Goal: Transaction & Acquisition: Purchase product/service

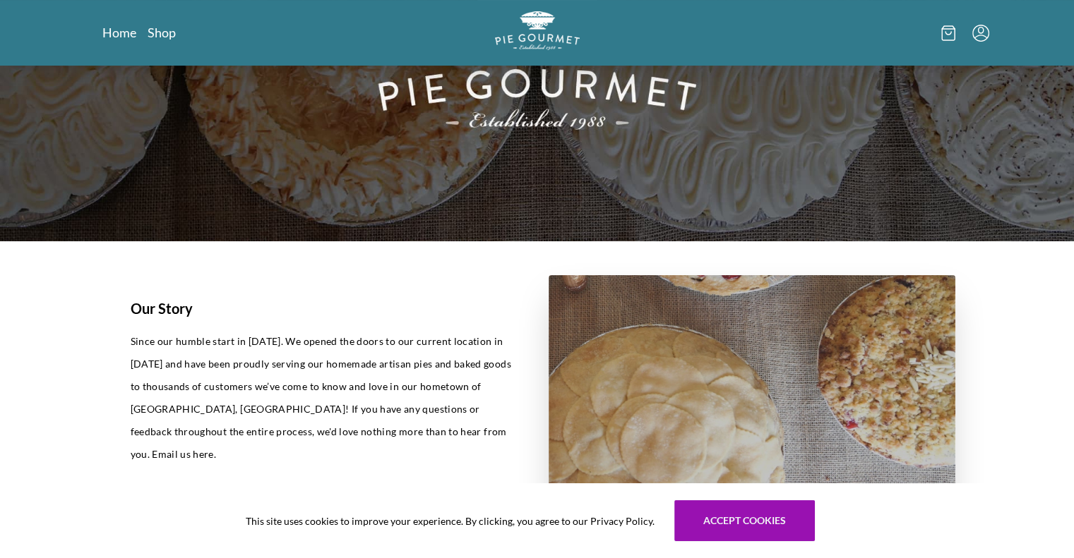
scroll to position [205, 0]
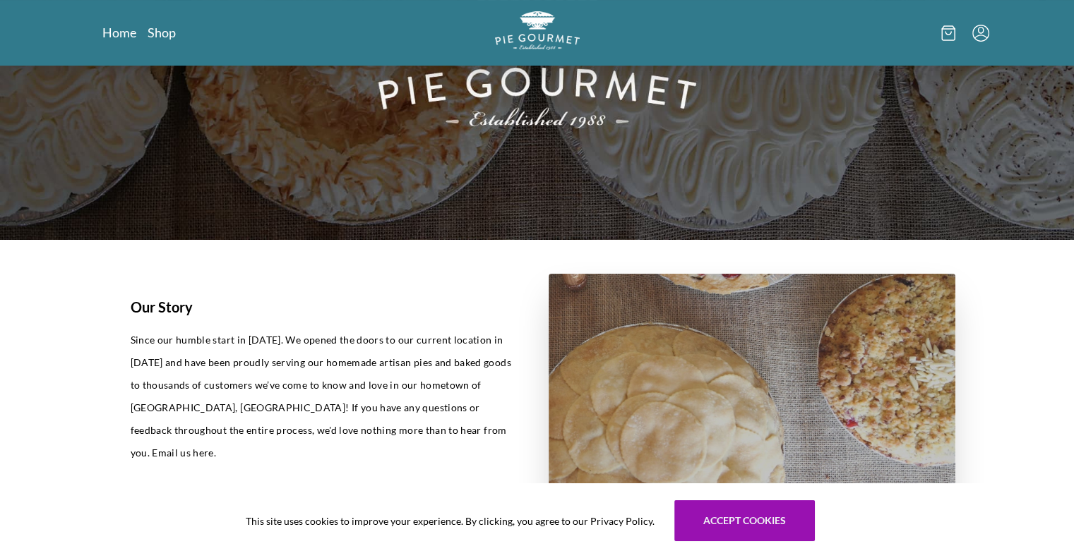
drag, startPoint x: 477, startPoint y: 212, endPoint x: 380, endPoint y: 250, distance: 103.7
click at [380, 250] on section "Our Story Since our humble start in [DATE]. We opened the doors to our current …" at bounding box center [537, 392] width 904 height 304
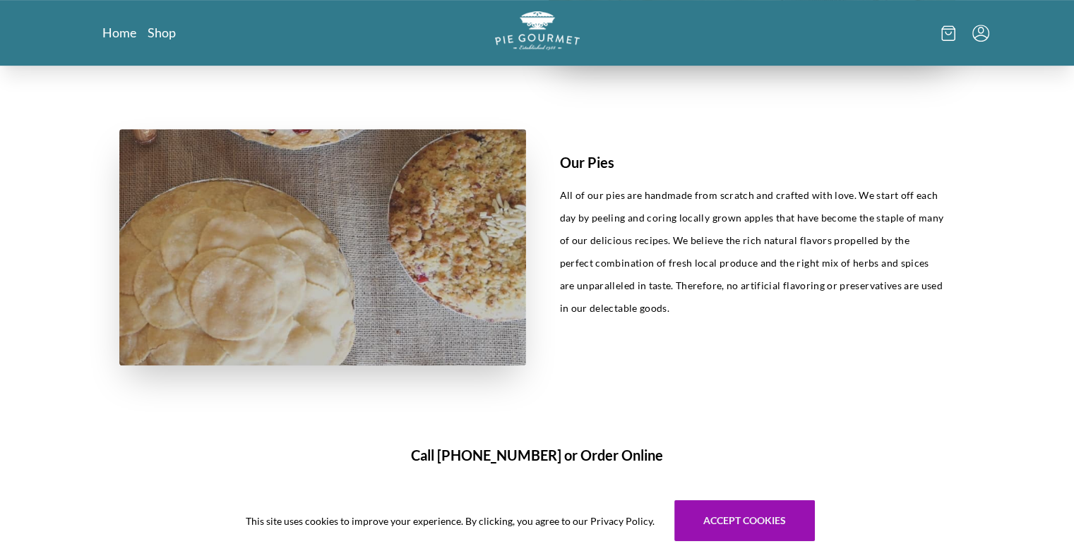
scroll to position [654, 0]
click at [161, 34] on link "Shop" at bounding box center [162, 32] width 28 height 17
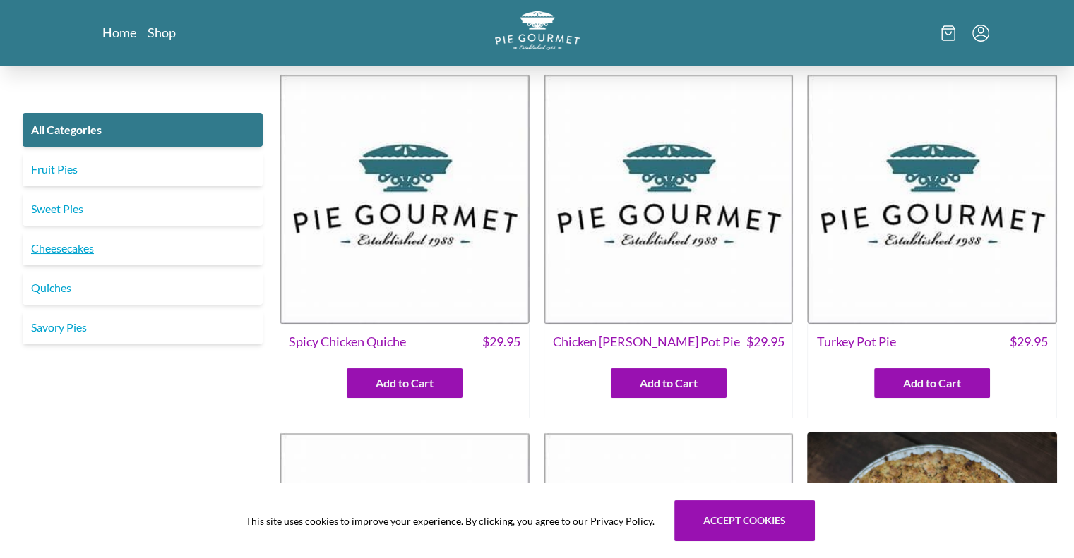
click at [61, 251] on link "Cheesecakes" at bounding box center [143, 249] width 240 height 34
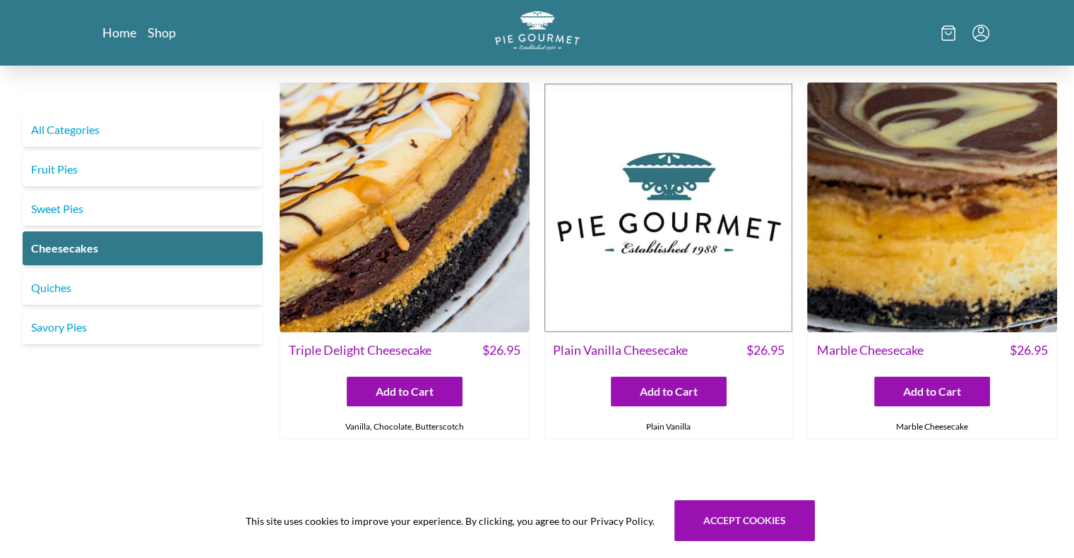
click at [905, 187] on img at bounding box center [932, 208] width 250 height 250
click at [638, 400] on button "Add to Cart" at bounding box center [669, 392] width 116 height 30
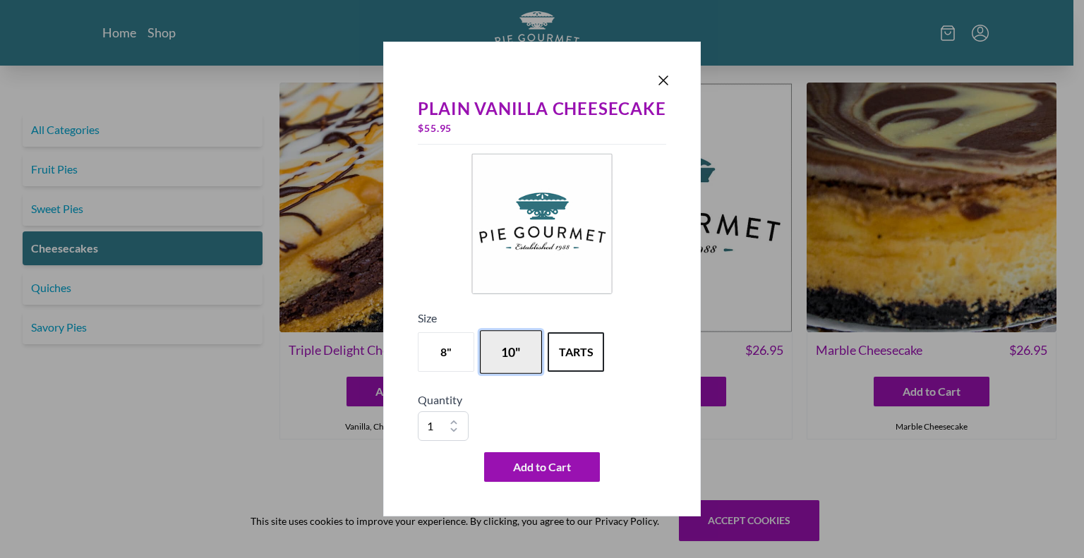
click at [520, 349] on button "10"" at bounding box center [511, 352] width 62 height 44
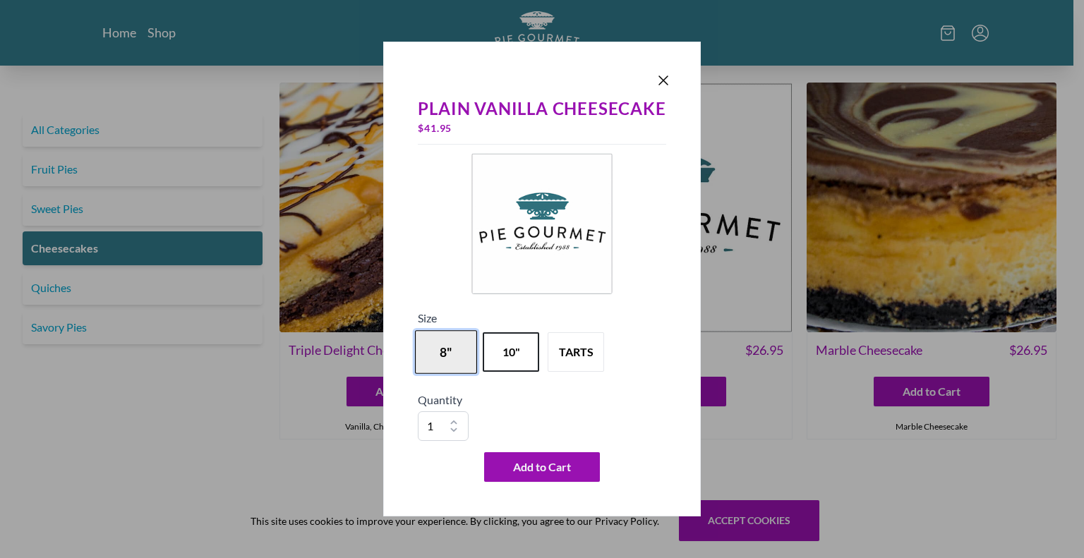
click at [449, 356] on button "8"" at bounding box center [446, 352] width 62 height 44
click at [662, 85] on icon "Close panel" at bounding box center [663, 80] width 17 height 17
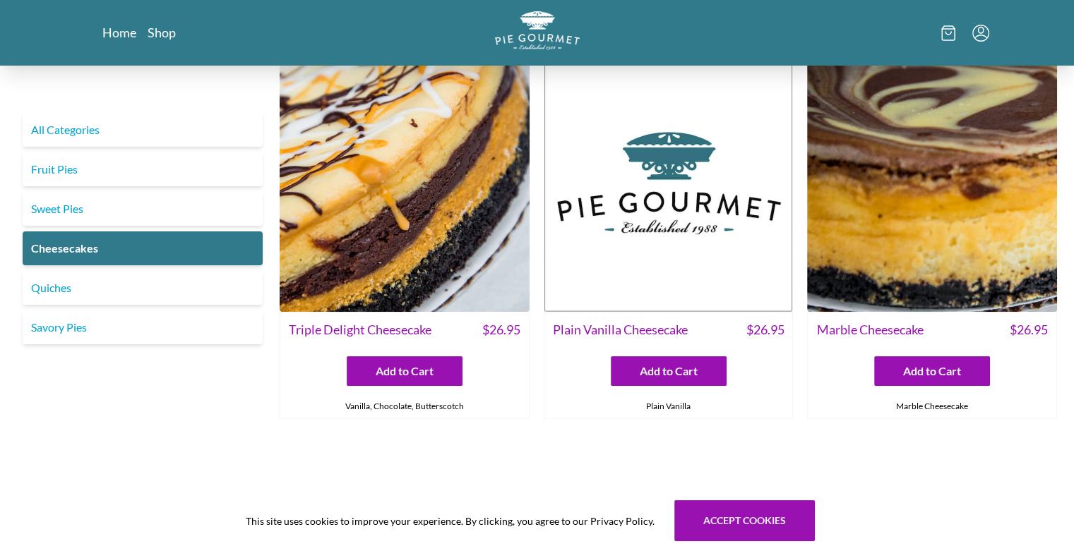
scroll to position [15, 0]
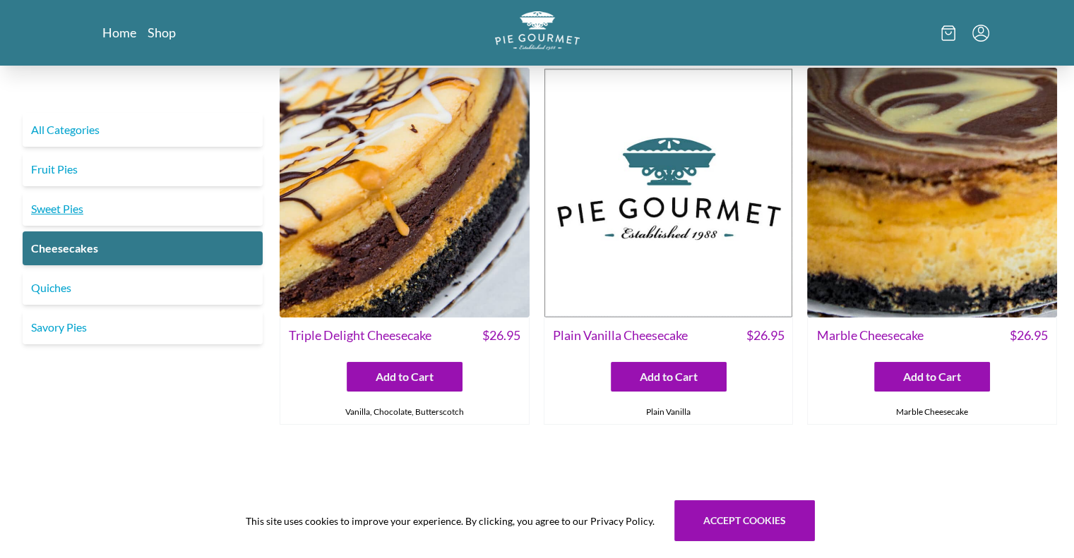
click at [60, 210] on link "Sweet Pies" at bounding box center [143, 209] width 240 height 34
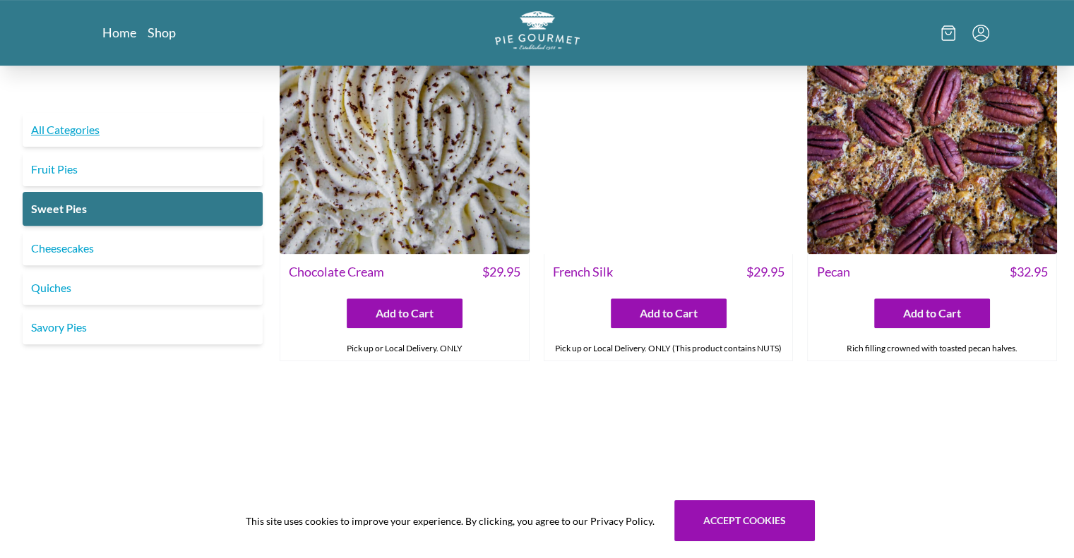
scroll to position [446, 0]
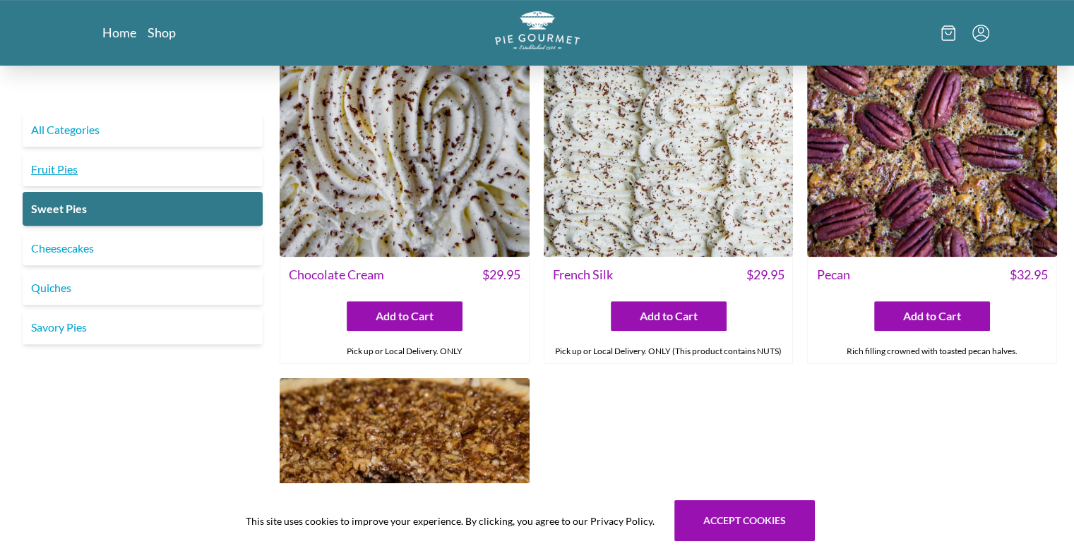
click at [48, 180] on link "Fruit Pies" at bounding box center [143, 169] width 240 height 34
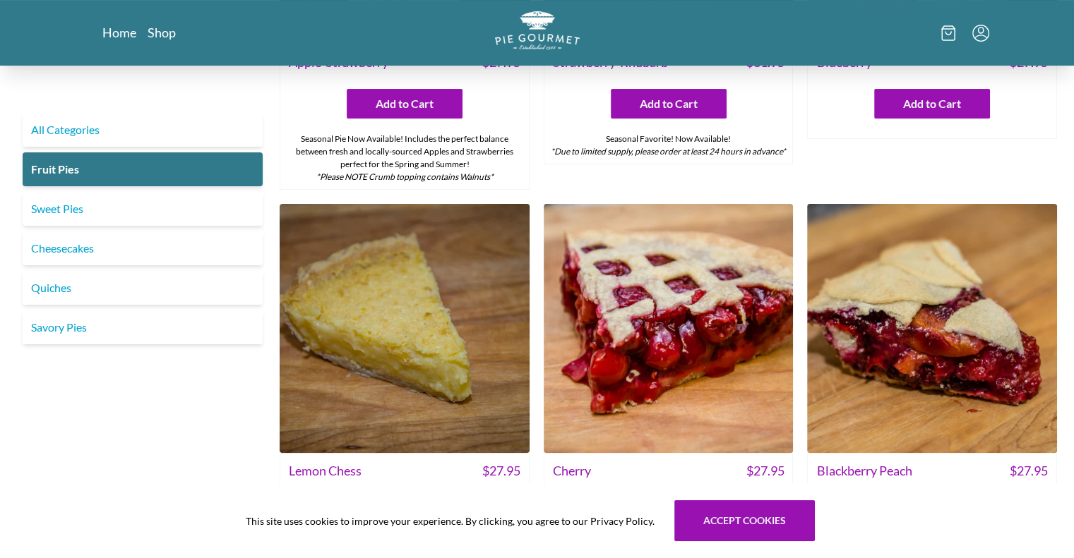
scroll to position [290, 0]
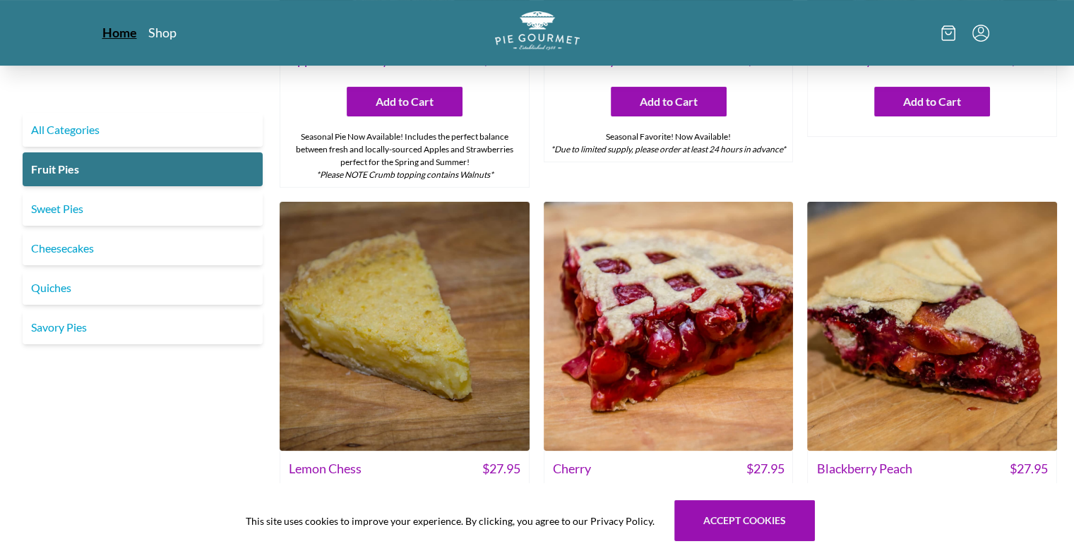
click at [119, 34] on link "Home" at bounding box center [119, 32] width 35 height 17
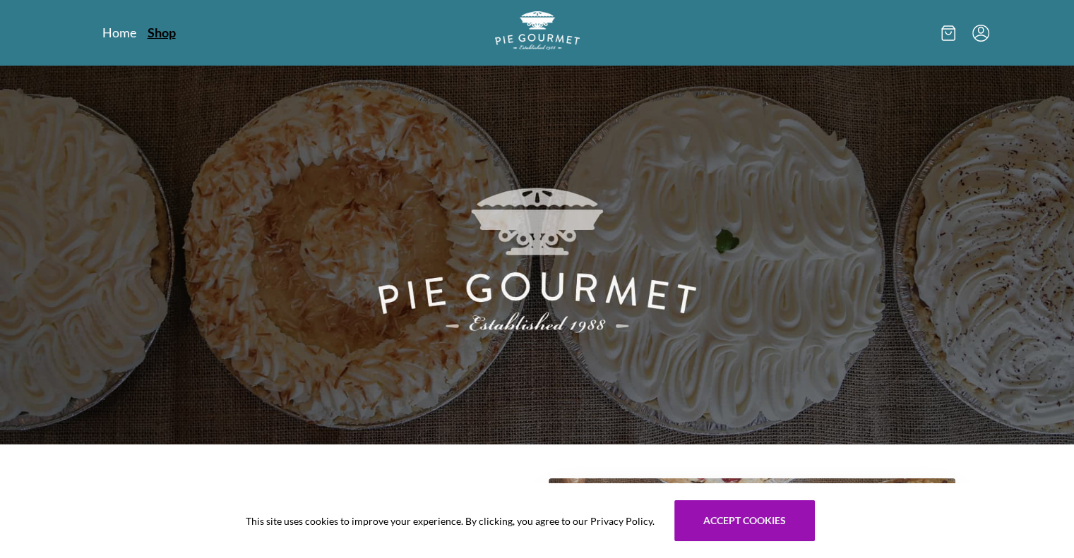
click at [162, 32] on link "Shop" at bounding box center [162, 32] width 28 height 17
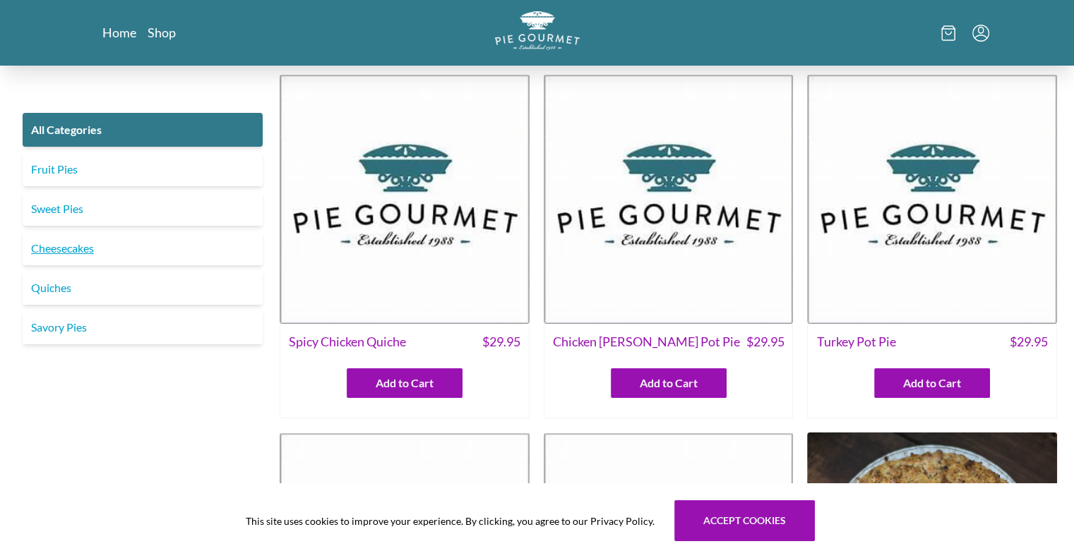
click at [74, 250] on link "Cheesecakes" at bounding box center [143, 249] width 240 height 34
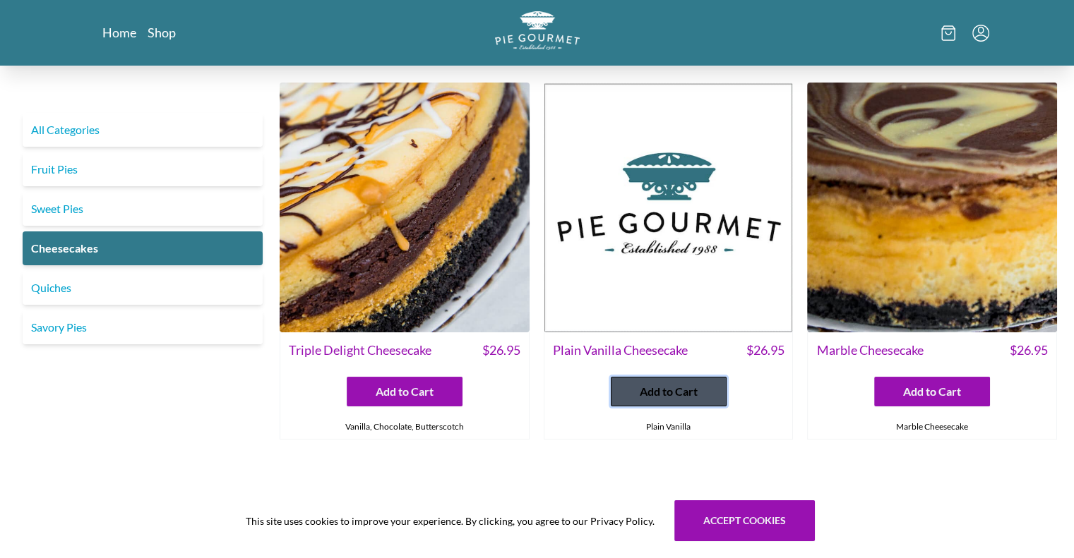
click at [678, 399] on span "Add to Cart" at bounding box center [669, 391] width 58 height 17
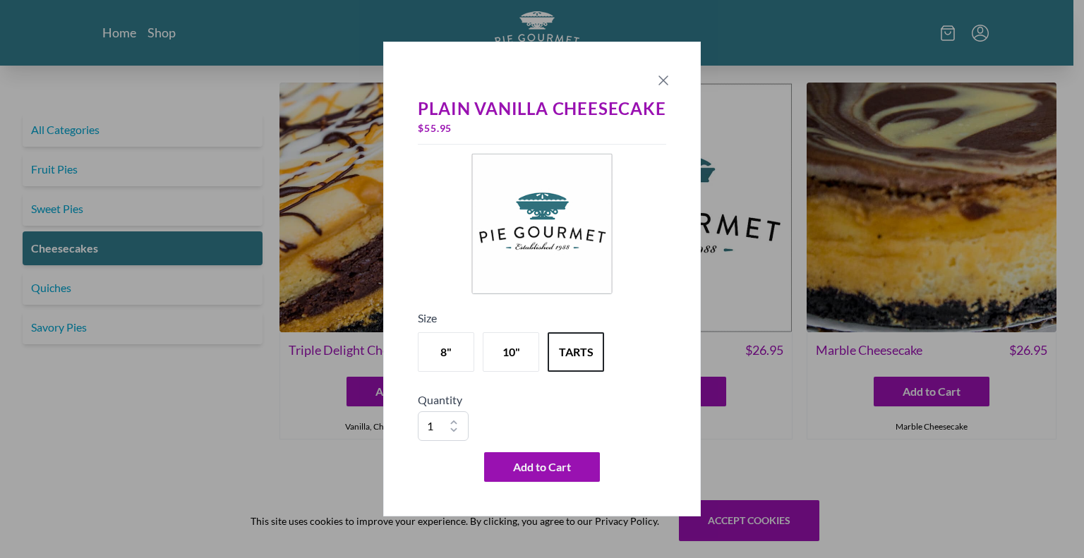
click at [667, 80] on icon "Close panel" at bounding box center [663, 80] width 17 height 17
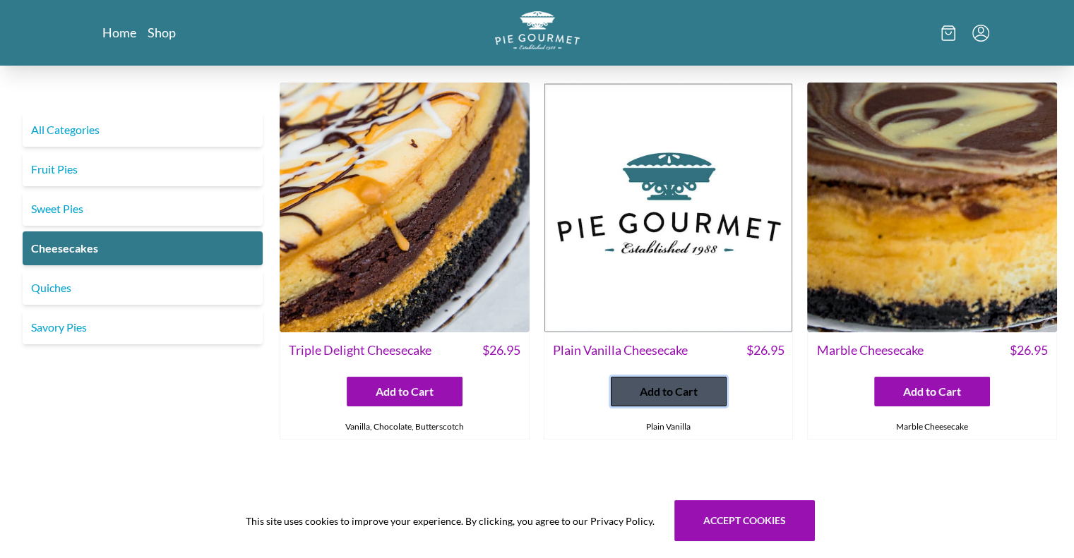
click at [657, 394] on span "Add to Cart" at bounding box center [669, 391] width 58 height 17
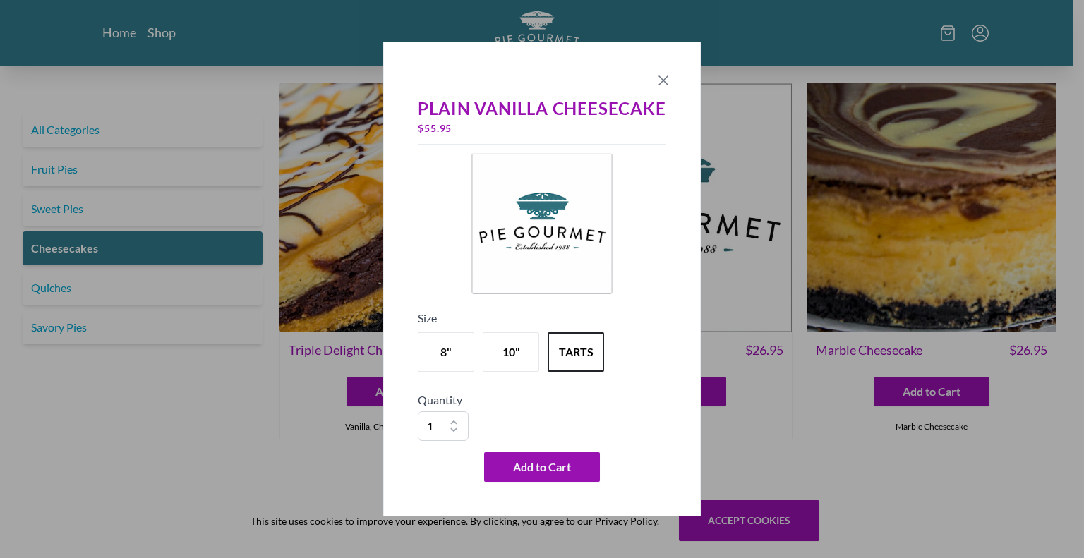
click at [664, 85] on icon "Close panel" at bounding box center [663, 80] width 17 height 17
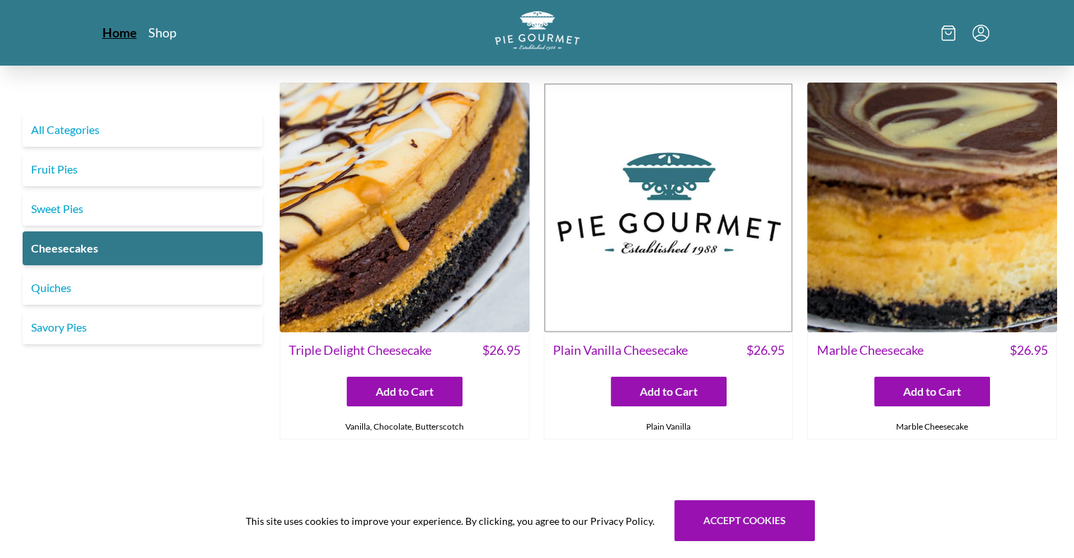
click at [113, 33] on link "Home" at bounding box center [119, 32] width 35 height 17
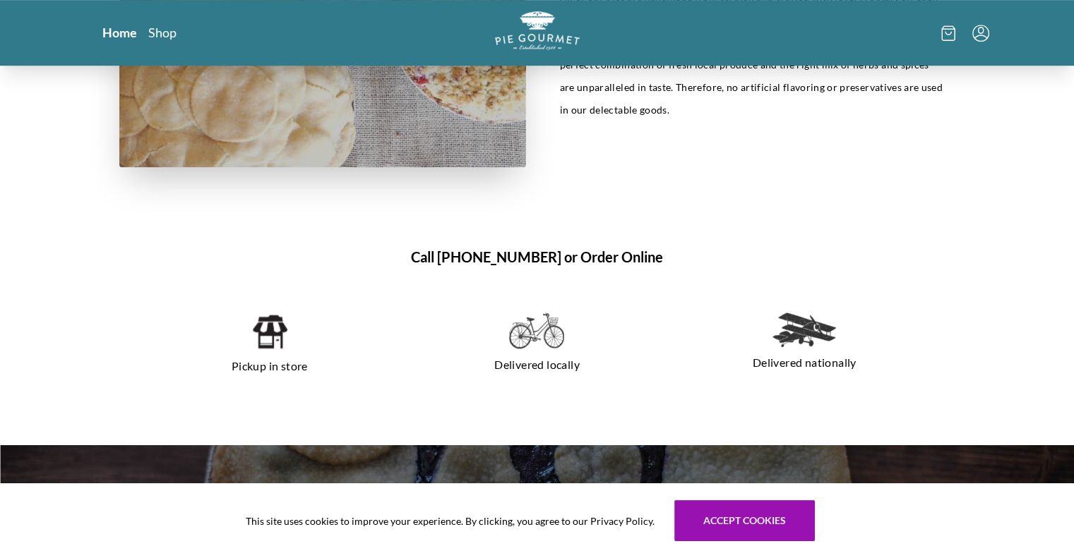
scroll to position [853, 0]
click at [270, 332] on img at bounding box center [269, 331] width 36 height 38
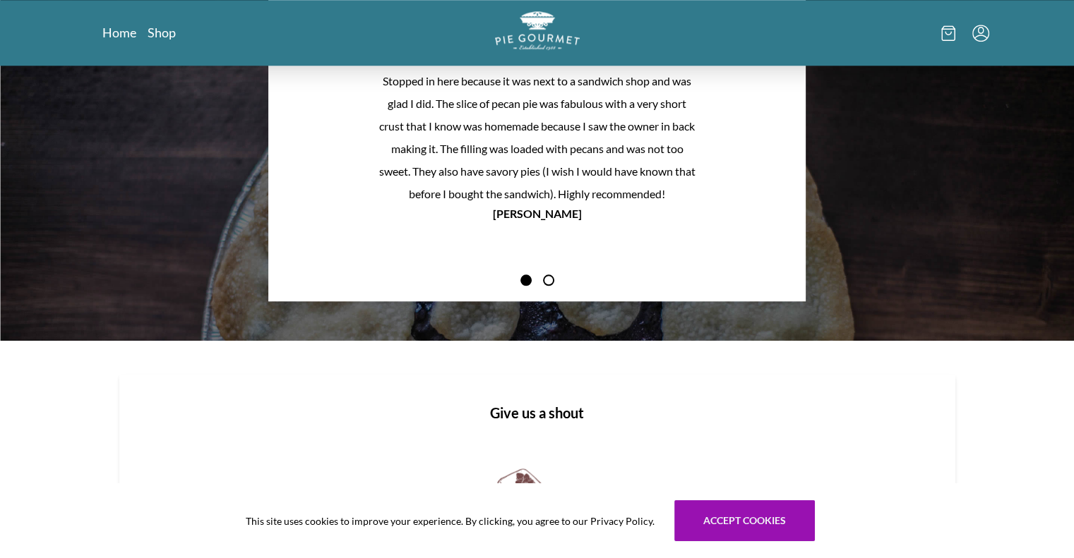
scroll to position [1361, 0]
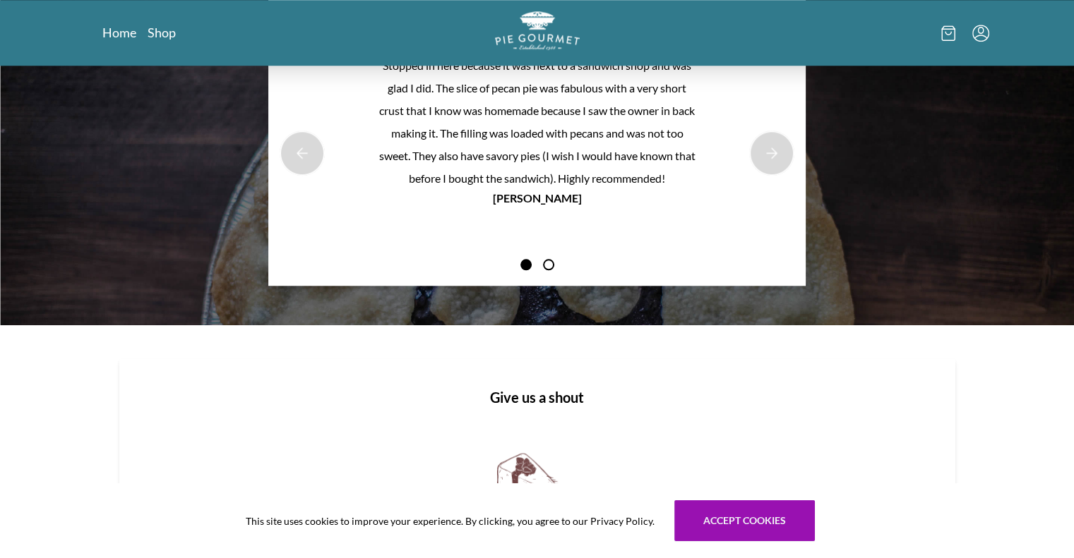
click at [789, 135] on article "Stopped in here because it was next to a sandwich shop and was glad I did. The …" at bounding box center [536, 130] width 537 height 311
click at [773, 152] on button "Next Product Image" at bounding box center [771, 153] width 45 height 45
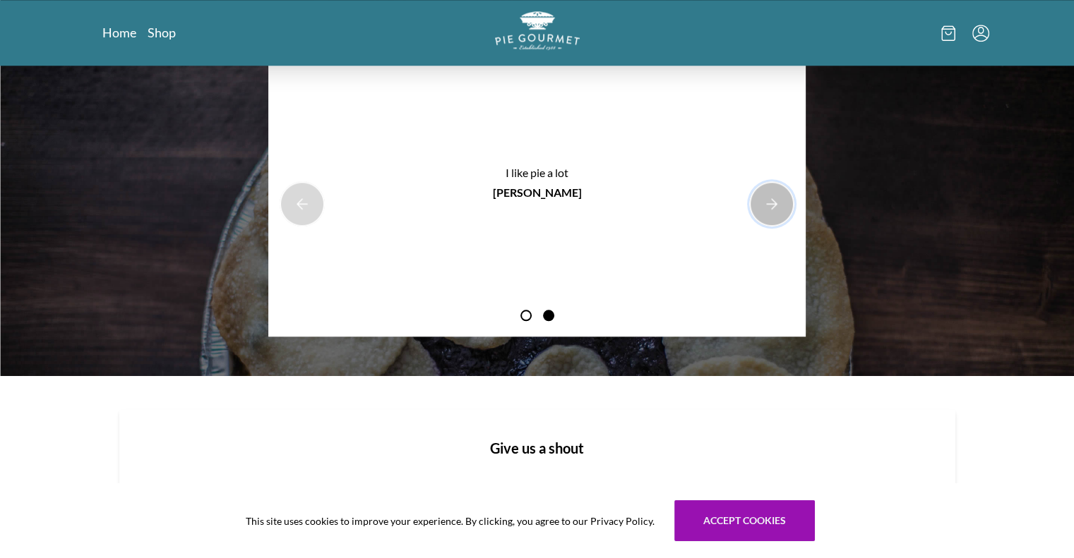
scroll to position [1297, 0]
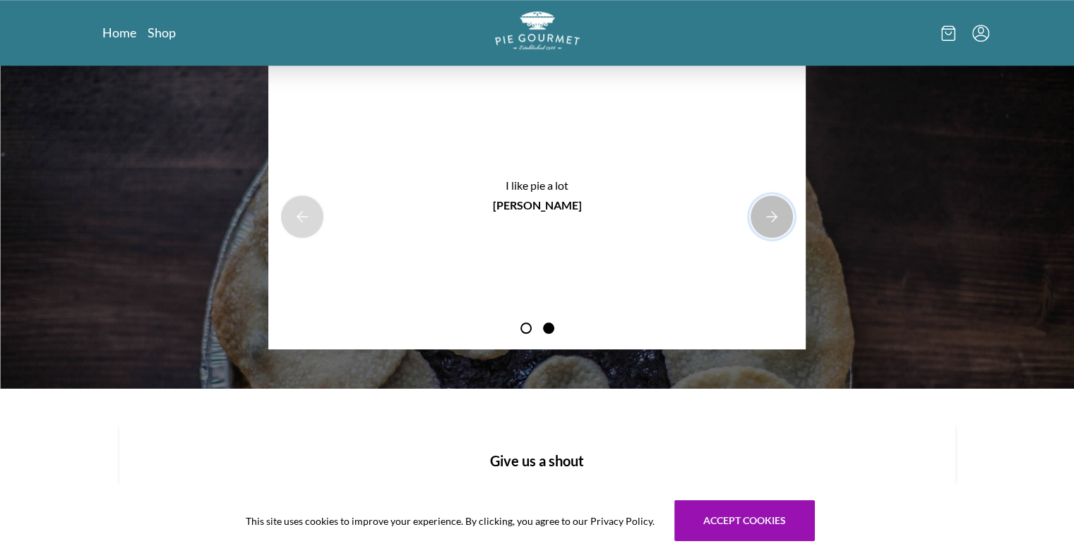
click at [768, 205] on button "Next Product Image" at bounding box center [771, 216] width 45 height 45
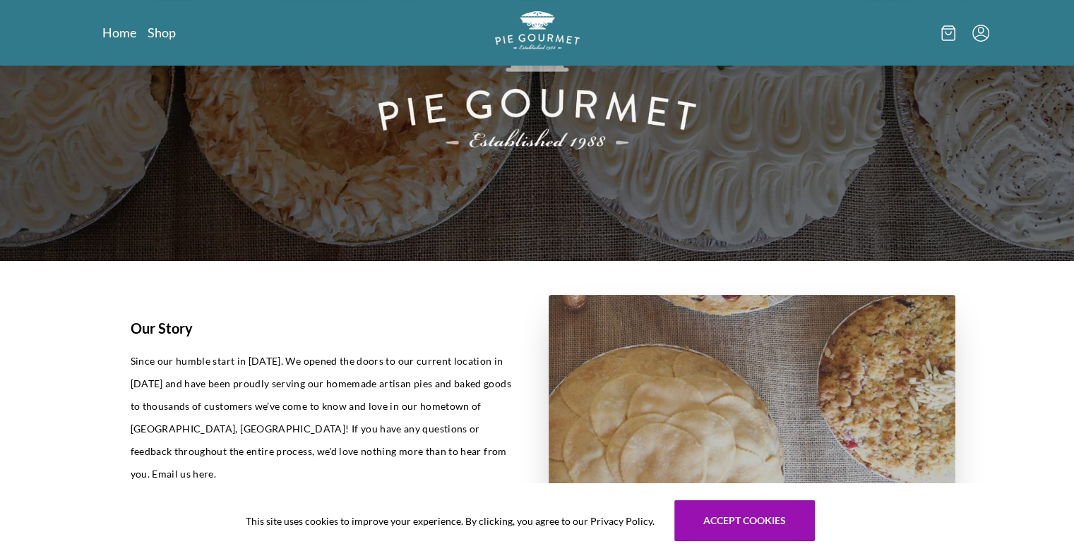
scroll to position [0, 0]
